Goal: Transaction & Acquisition: Purchase product/service

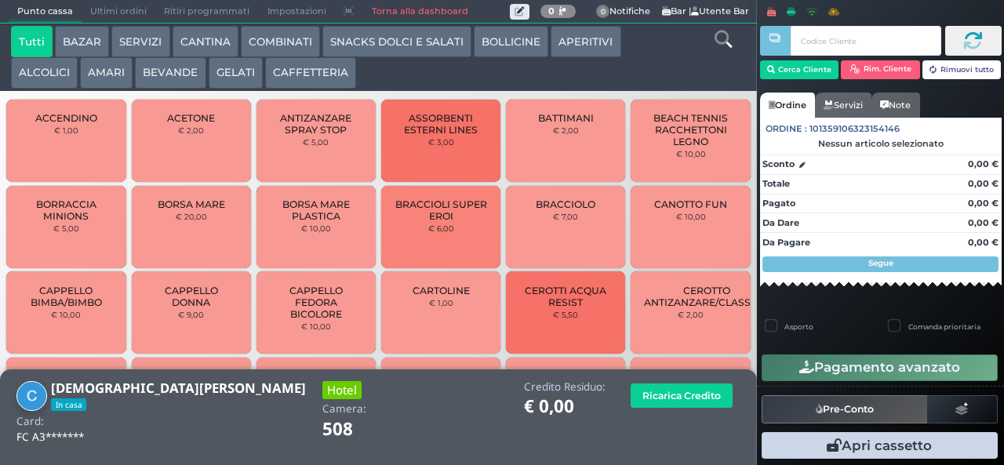
click at [176, 71] on button "BEVANDE" at bounding box center [170, 72] width 71 height 31
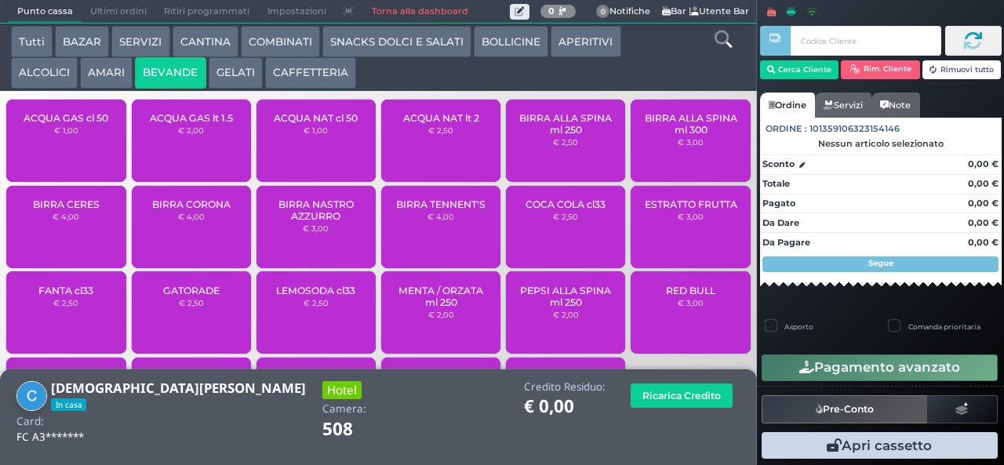
click at [563, 221] on small "€ 2,50" at bounding box center [565, 216] width 25 height 9
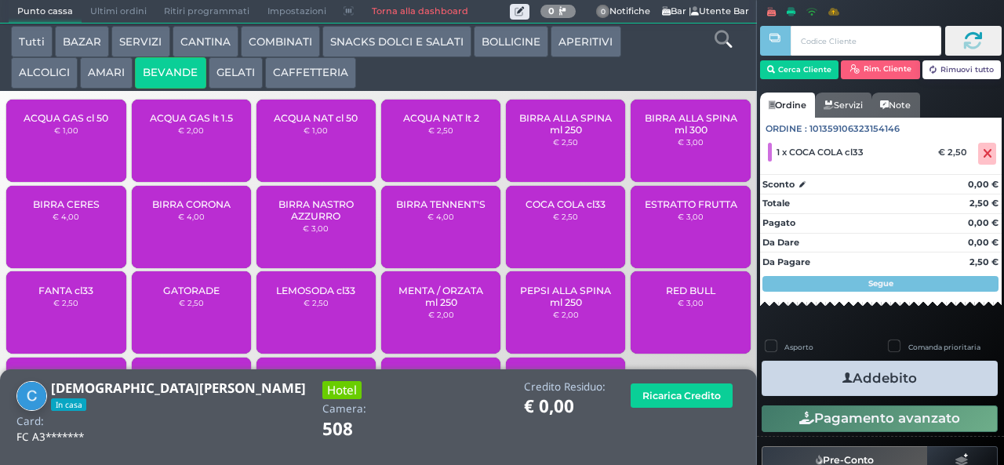
click at [334, 50] on button "SNACKS DOLCI E SALATI" at bounding box center [396, 41] width 149 height 31
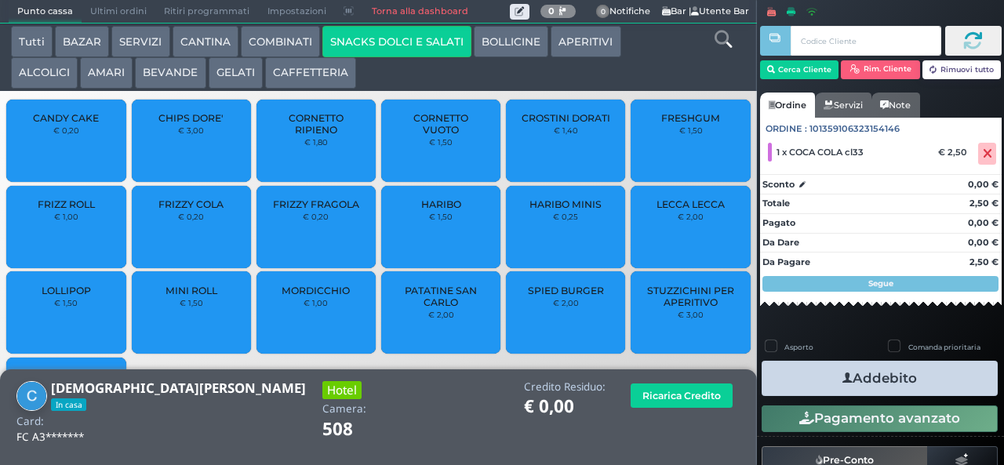
click at [447, 308] on span "PATATINE SAN CARLO" at bounding box center [441, 297] width 93 height 24
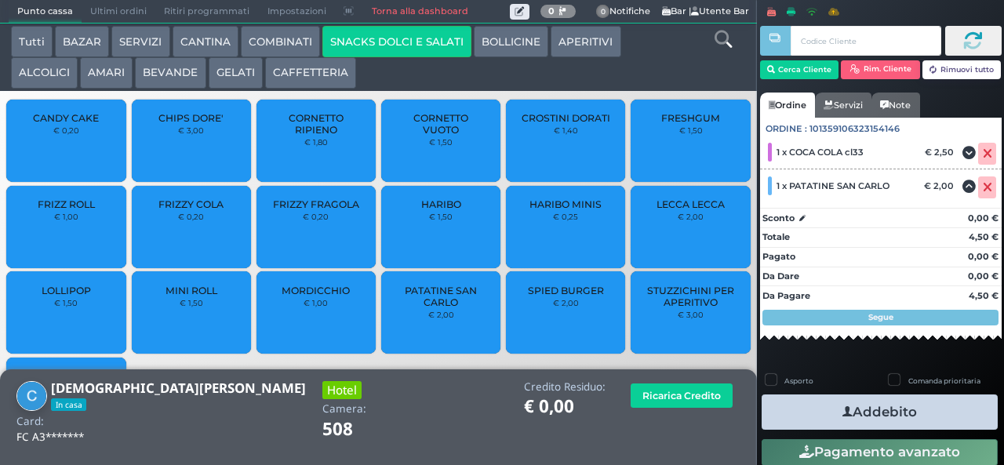
click at [184, 124] on span "CHIPS DORE'" at bounding box center [190, 118] width 65 height 12
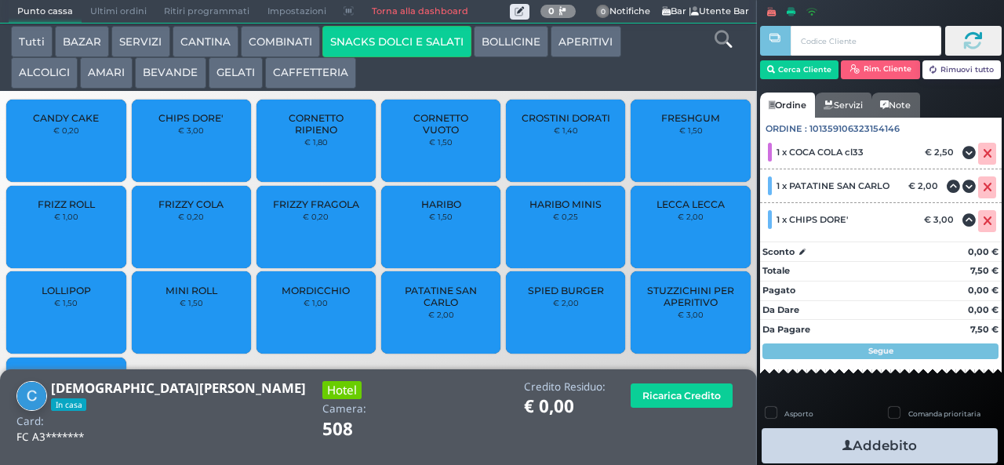
click at [872, 428] on button "Addebito" at bounding box center [880, 445] width 236 height 35
